Goal: Task Accomplishment & Management: Use online tool/utility

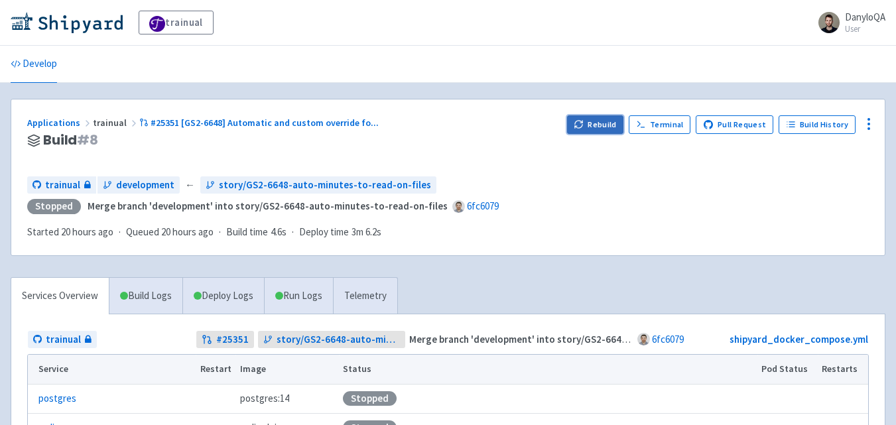
click at [597, 126] on button "Rebuild" at bounding box center [595, 124] width 57 height 19
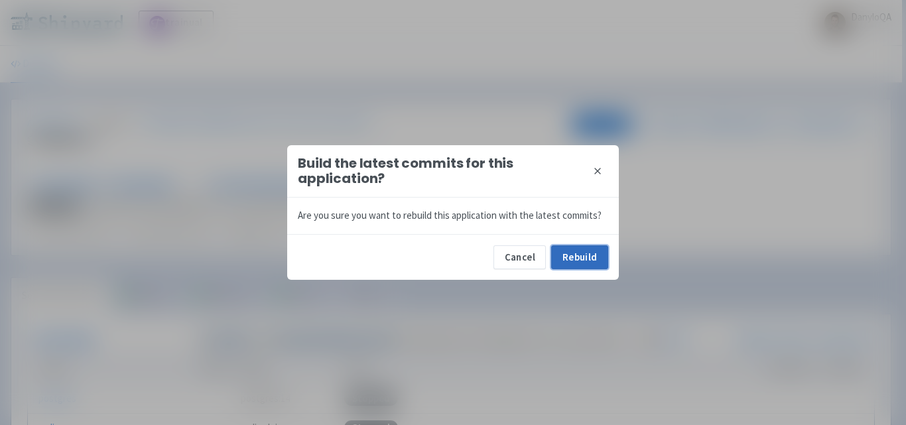
click at [593, 249] on button "Rebuild" at bounding box center [579, 257] width 57 height 24
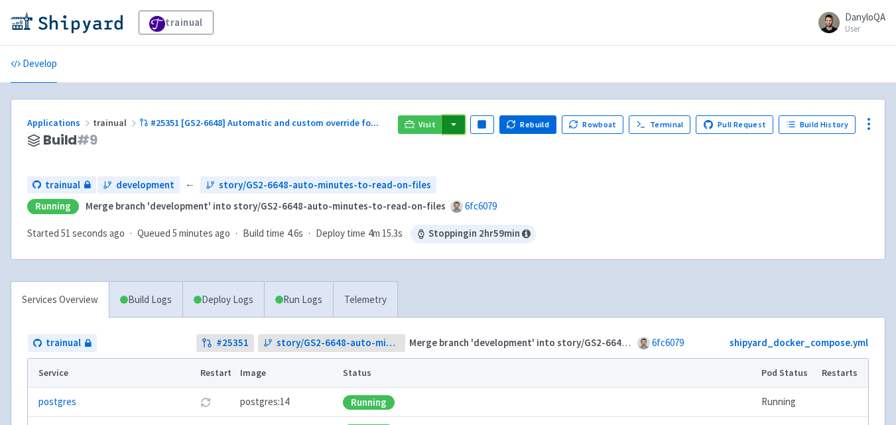
click at [456, 123] on button "button" at bounding box center [453, 124] width 23 height 19
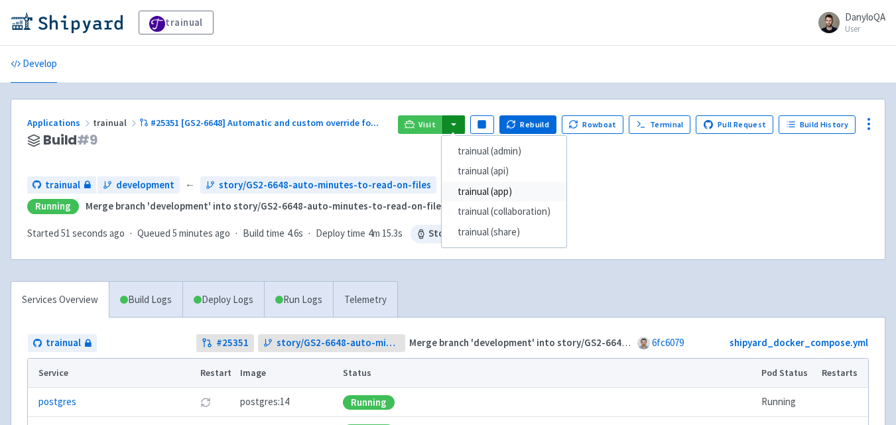
click at [509, 192] on link "trainual (app)" at bounding box center [504, 192] width 125 height 21
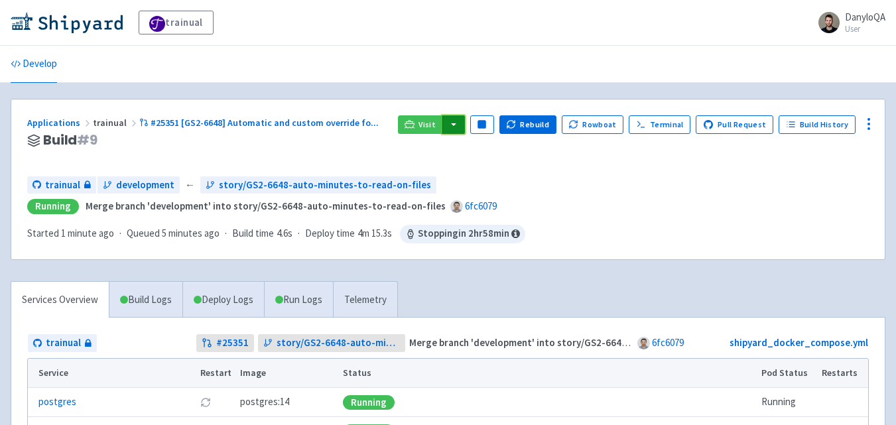
click at [465, 123] on button "button" at bounding box center [453, 124] width 23 height 19
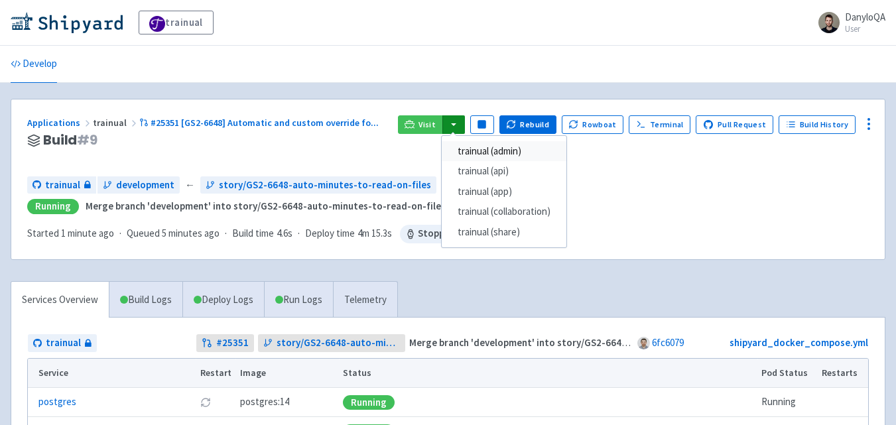
click at [482, 155] on link "trainual (admin)" at bounding box center [504, 151] width 125 height 21
